Goal: Navigation & Orientation: Find specific page/section

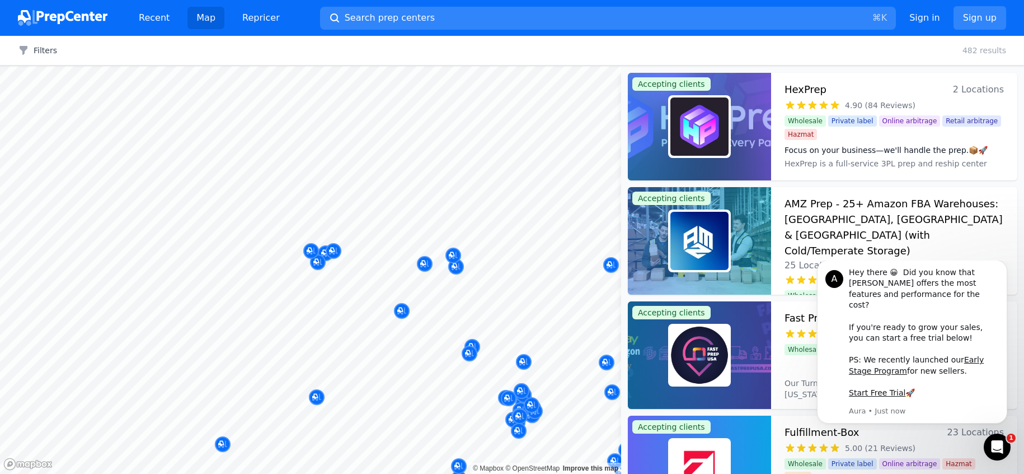
click at [312, 251] on div at bounding box center [317, 249] width 215 height 9
click at [313, 250] on div at bounding box center [317, 249] width 215 height 9
click at [1007, 266] on icon "Dismiss notification" at bounding box center [1004, 263] width 6 height 6
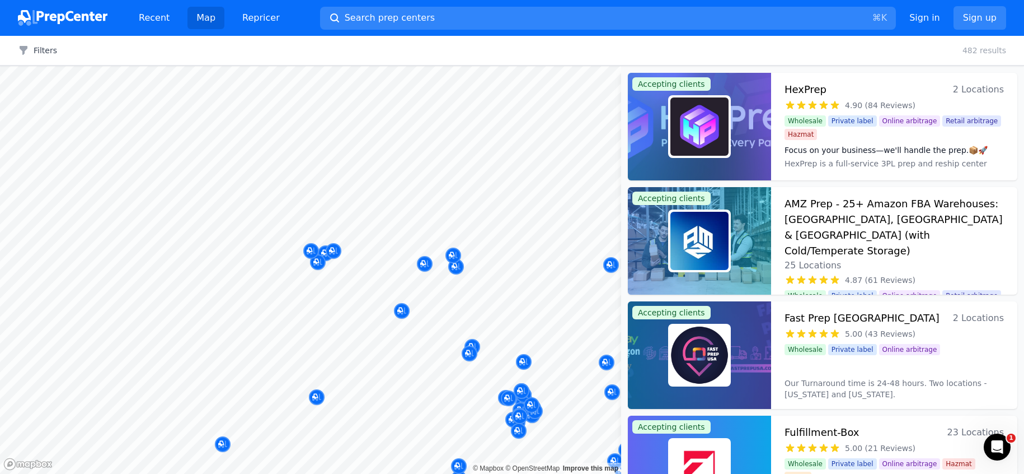
click at [312, 250] on div at bounding box center [317, 249] width 215 height 9
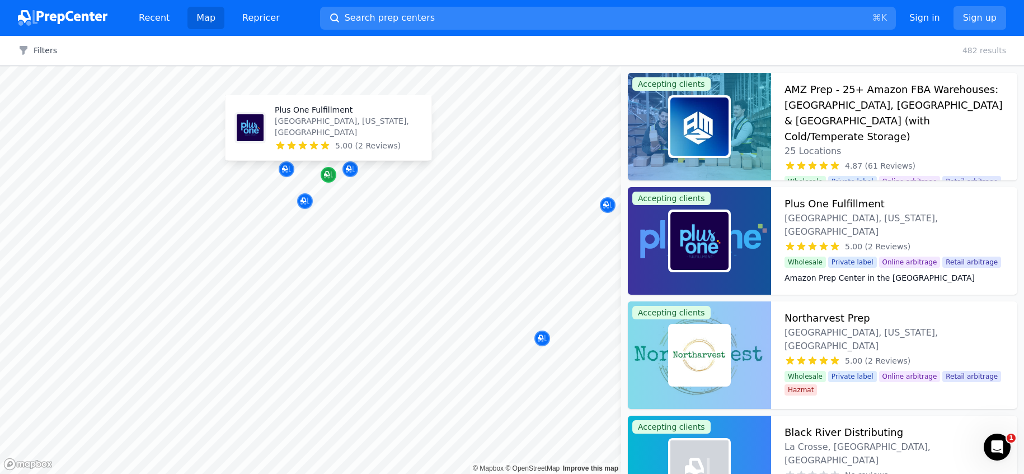
click at [329, 174] on icon "Map marker" at bounding box center [327, 174] width 6 height 6
click at [324, 131] on p "[GEOGRAPHIC_DATA], [US_STATE], [GEOGRAPHIC_DATA]" at bounding box center [349, 126] width 148 height 22
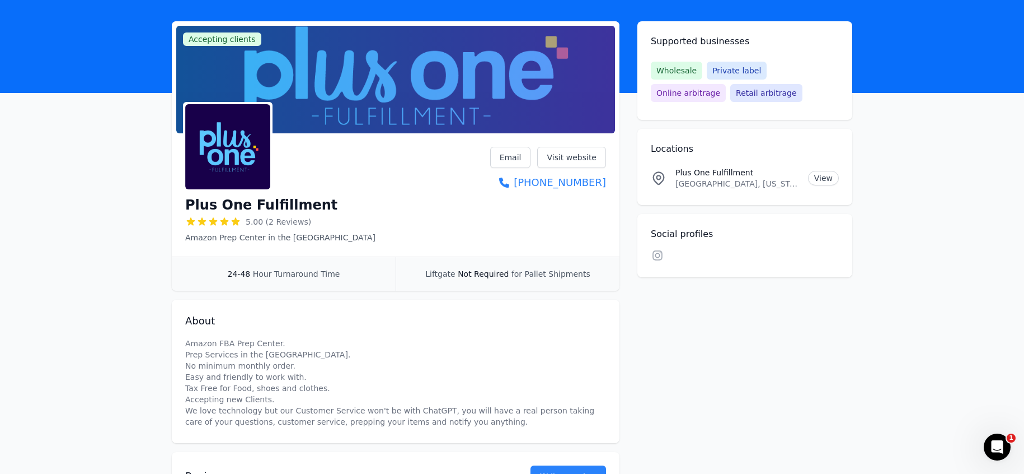
scroll to position [46, 0]
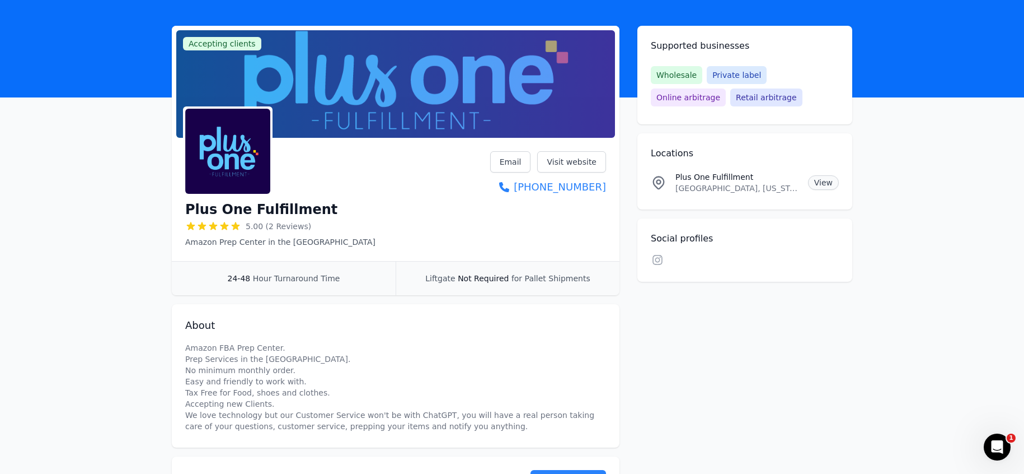
click at [827, 183] on link "View" at bounding box center [823, 182] width 31 height 15
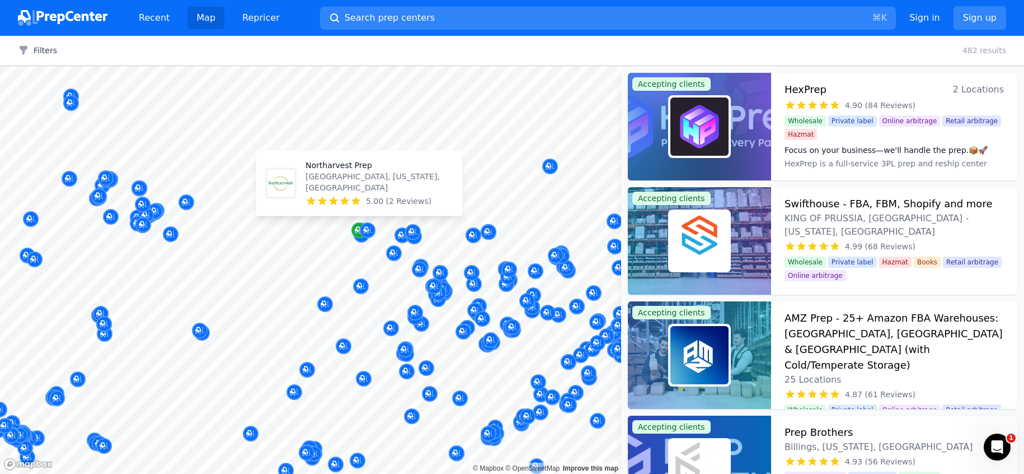
click at [359, 230] on icon "Map marker" at bounding box center [359, 229] width 9 height 11
click at [341, 193] on p "[GEOGRAPHIC_DATA], [US_STATE], [GEOGRAPHIC_DATA]" at bounding box center [380, 182] width 148 height 22
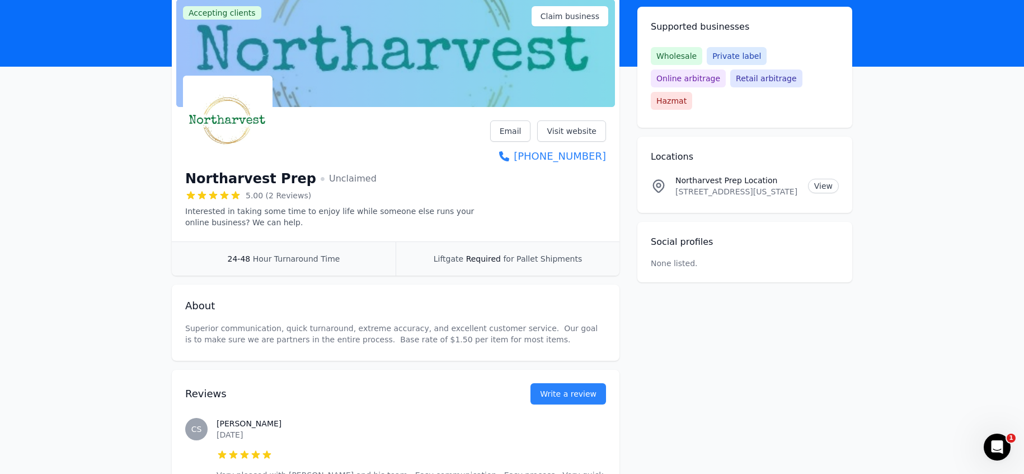
scroll to position [55, 0]
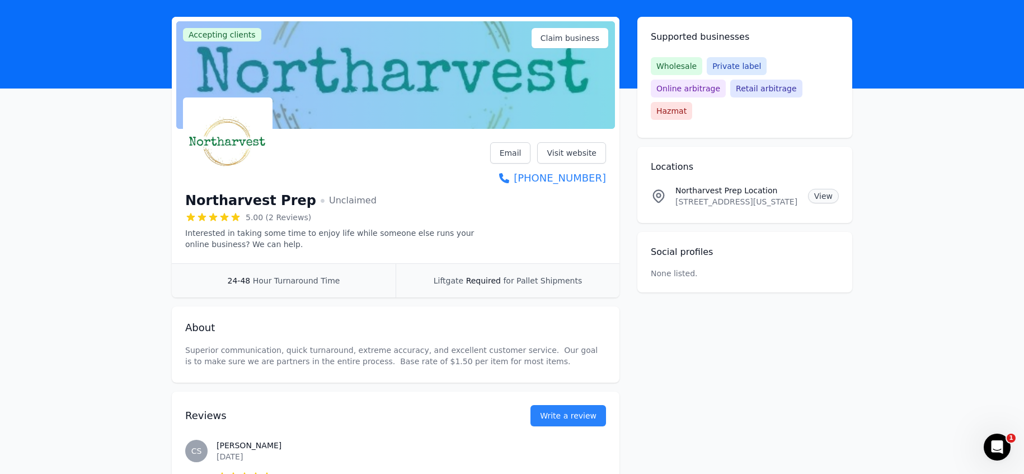
click at [821, 189] on link "View" at bounding box center [823, 196] width 31 height 15
click at [575, 154] on link "Visit website" at bounding box center [571, 152] width 69 height 21
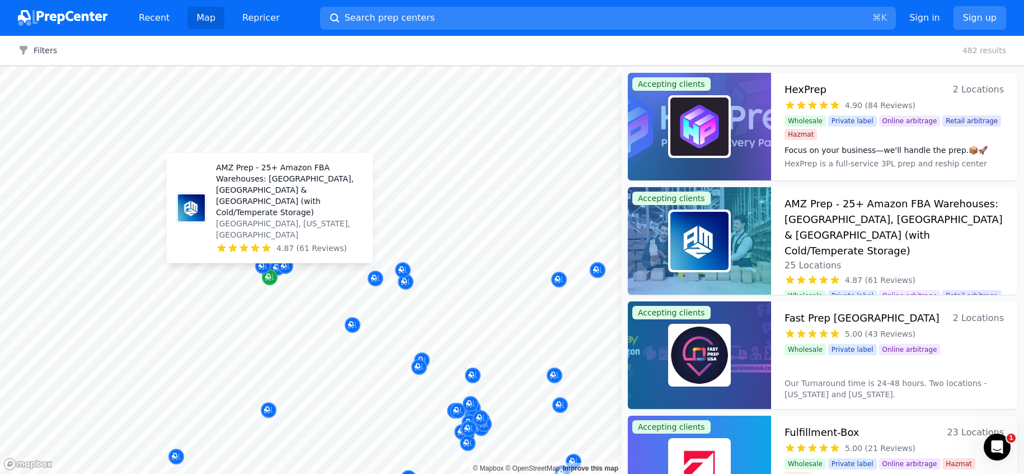
click at [270, 278] on icon "Map marker" at bounding box center [269, 276] width 9 height 11
click at [270, 218] on p "AMZ Prep - 25+ Amazon FBA Warehouses: [GEOGRAPHIC_DATA], [GEOGRAPHIC_DATA] & [G…" at bounding box center [290, 190] width 148 height 56
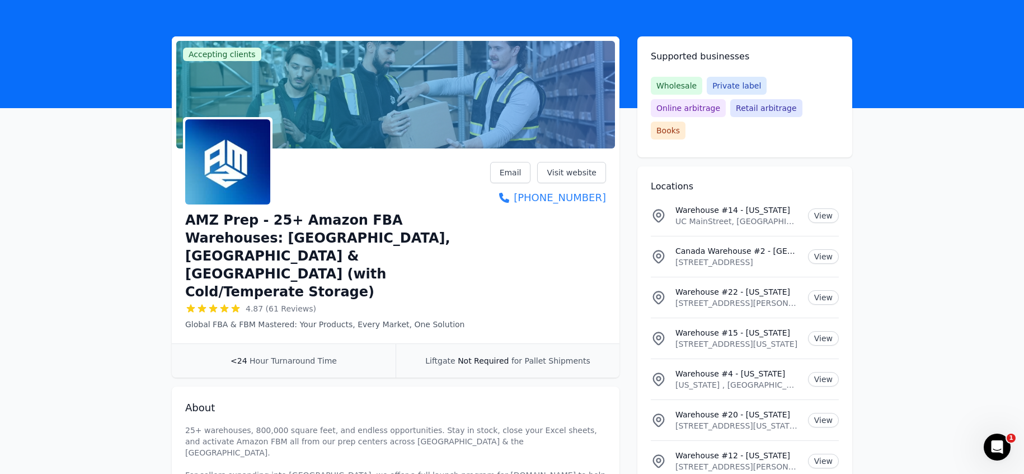
scroll to position [35, 0]
click at [572, 171] on link "Visit website" at bounding box center [571, 172] width 69 height 21
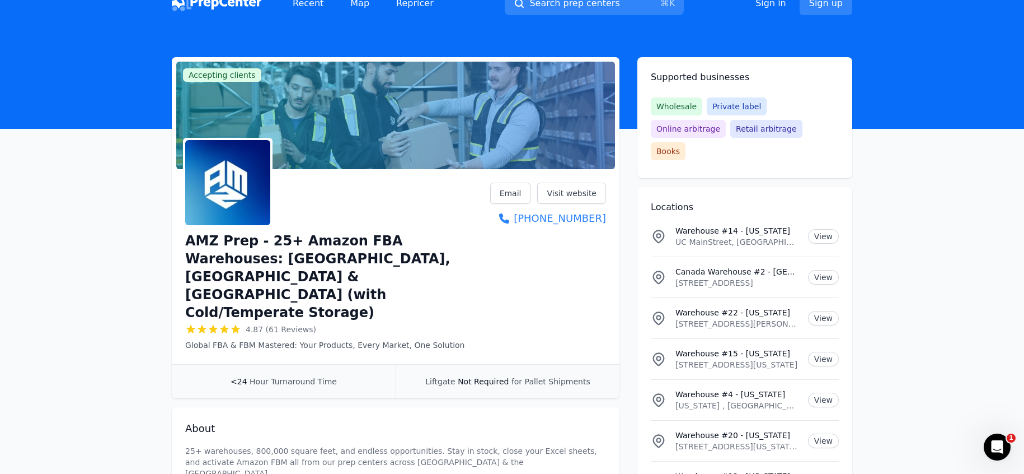
scroll to position [0, 0]
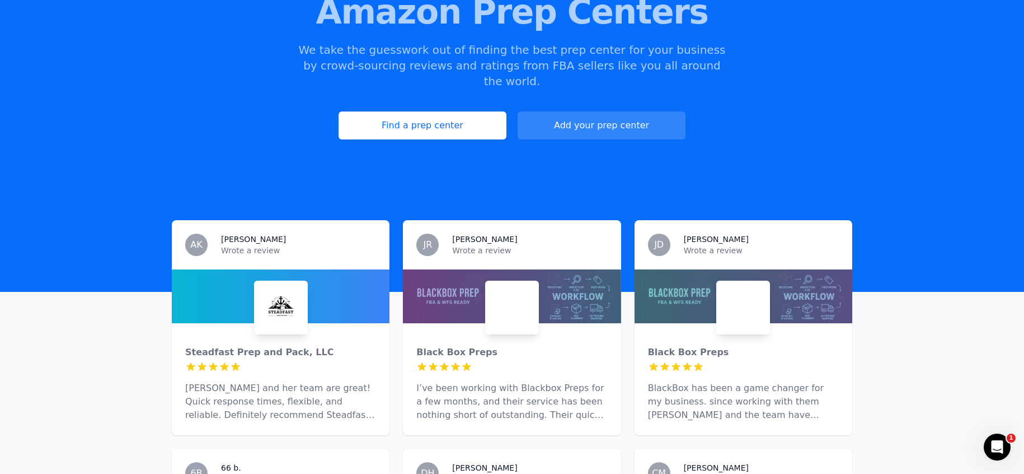
scroll to position [135, 0]
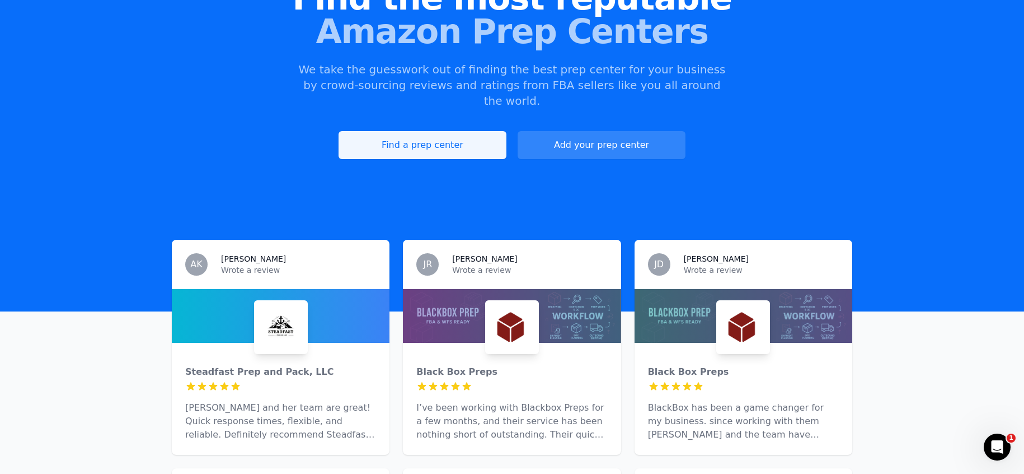
click at [431, 131] on link "Find a prep center" at bounding box center [423, 145] width 168 height 28
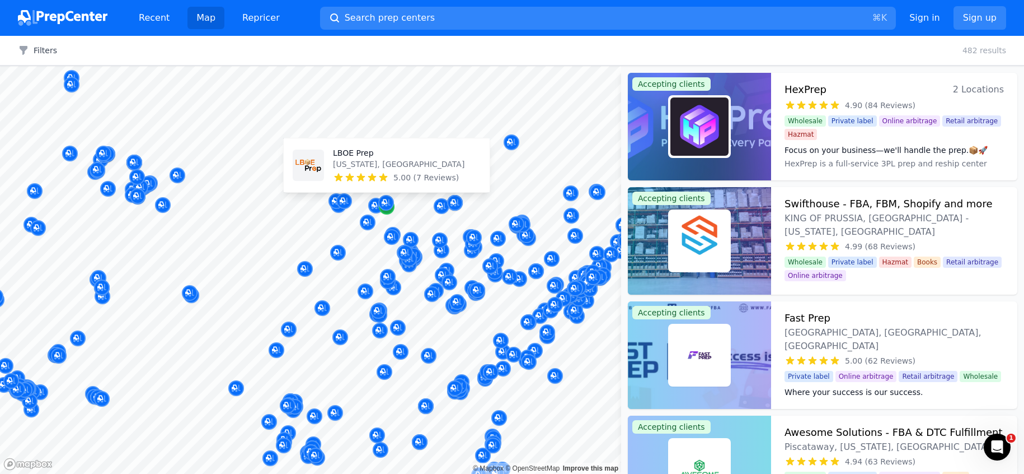
click at [388, 212] on icon "Map marker" at bounding box center [386, 206] width 9 height 11
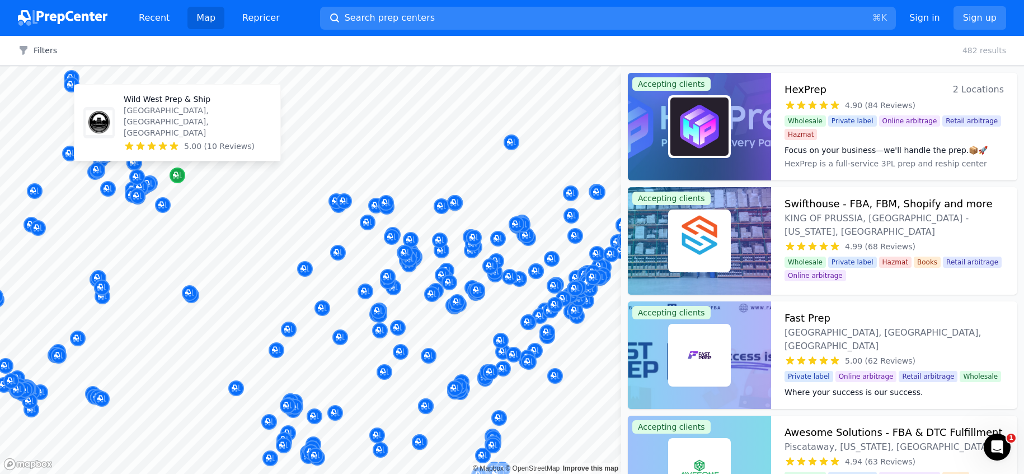
click at [178, 175] on icon "Map marker" at bounding box center [176, 175] width 6 height 6
click at [177, 132] on p "[GEOGRAPHIC_DATA], [GEOGRAPHIC_DATA], [GEOGRAPHIC_DATA]" at bounding box center [198, 122] width 148 height 34
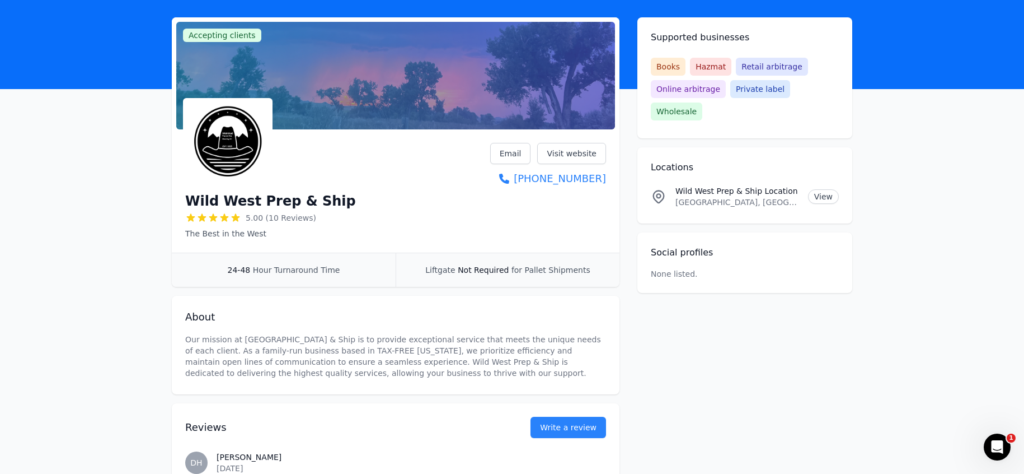
scroll to position [54, 0]
click at [578, 155] on link "Visit website" at bounding box center [571, 153] width 69 height 21
